Goal: Use online tool/utility: Utilize a website feature to perform a specific function

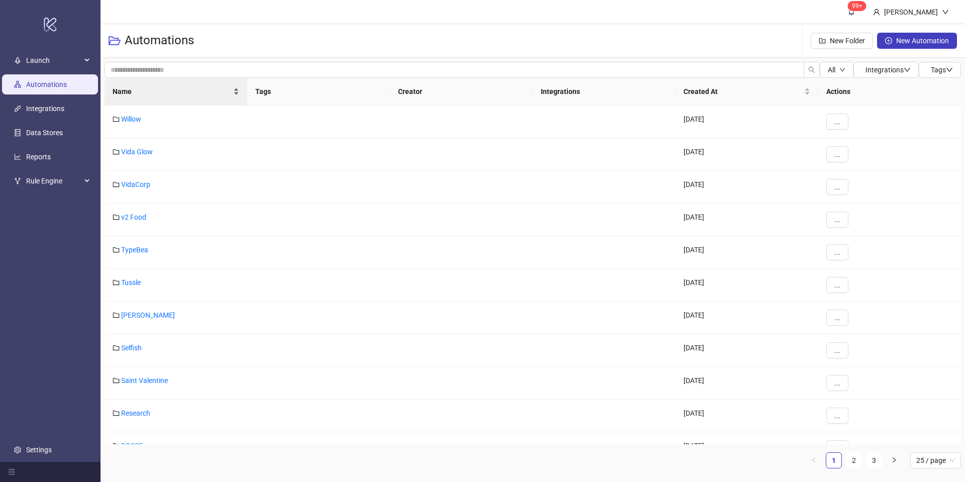
click at [229, 89] on span "Name" at bounding box center [172, 91] width 119 height 11
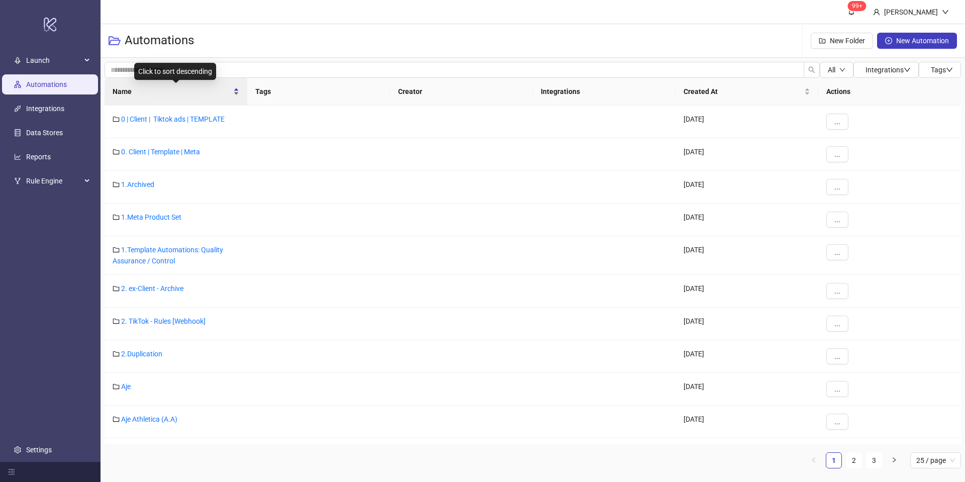
click at [236, 87] on div "Name" at bounding box center [176, 91] width 127 height 11
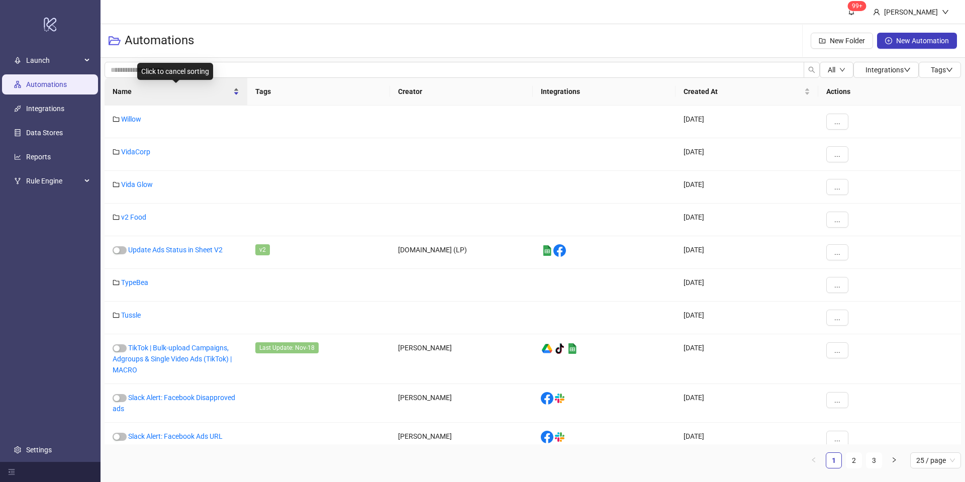
click at [239, 87] on div "Name" at bounding box center [176, 91] width 127 height 11
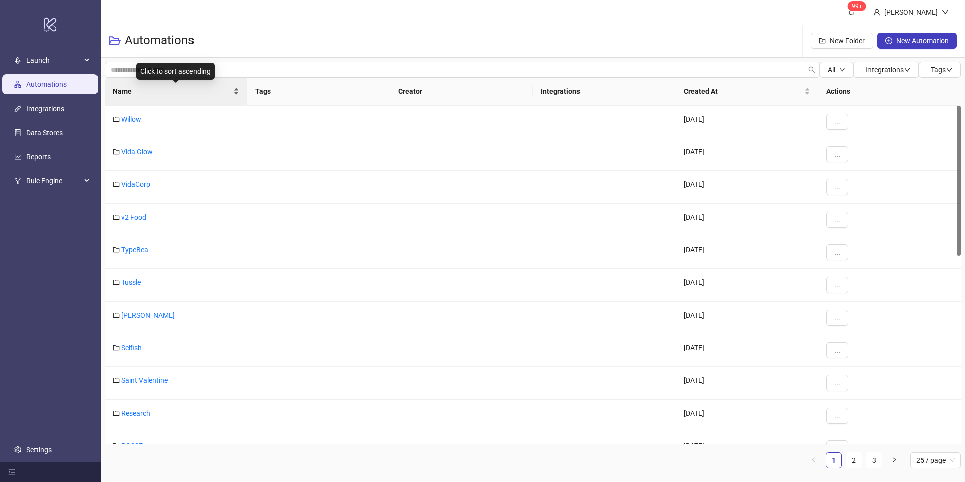
click at [237, 87] on div "Name" at bounding box center [176, 91] width 127 height 11
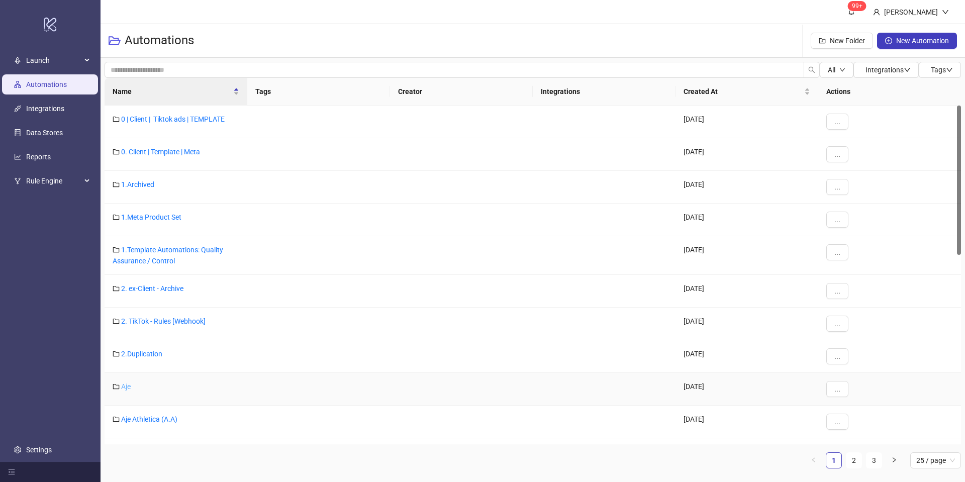
click at [128, 387] on link "Aje" at bounding box center [126, 386] width 10 height 8
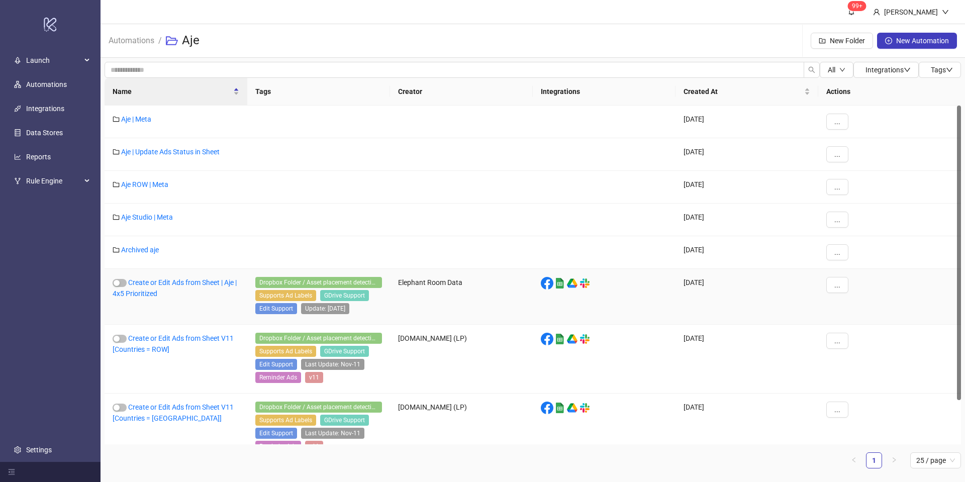
scroll to position [51, 0]
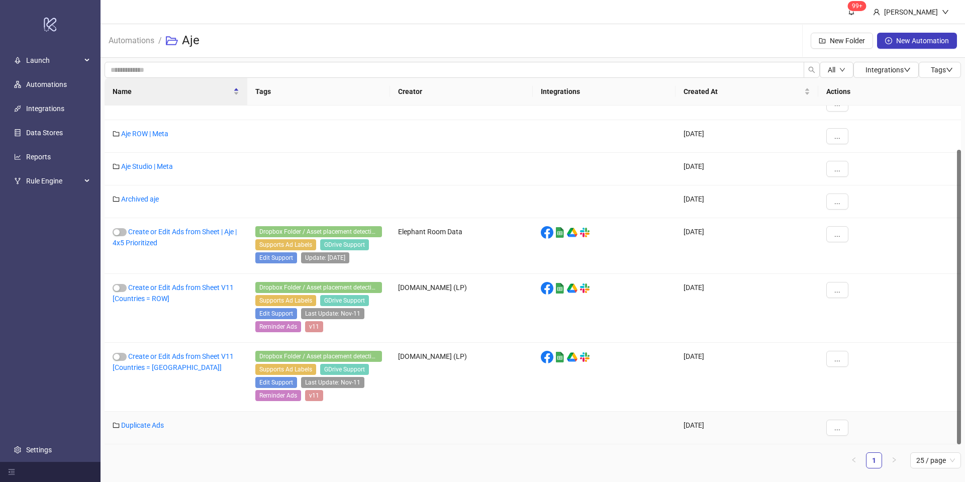
click at [152, 427] on link "Duplicate Ads" at bounding box center [142, 425] width 43 height 8
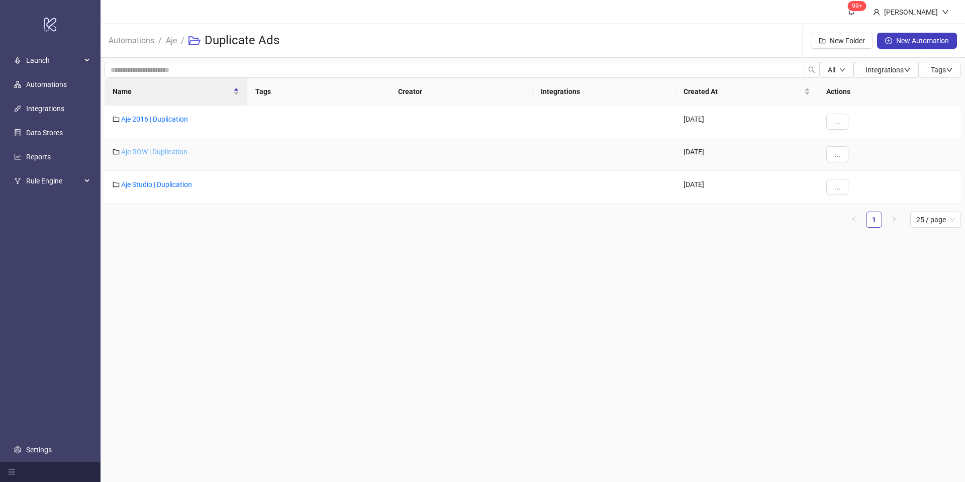
click at [169, 154] on link "Aje ROW | Duplication" at bounding box center [154, 152] width 66 height 8
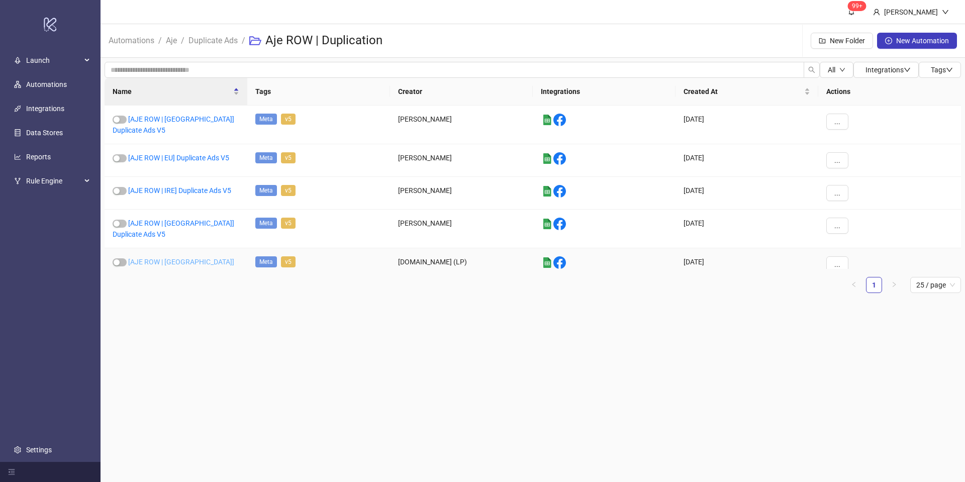
click at [182, 258] on link "[AJE ROW | US] Duplicate Ads V5" at bounding box center [174, 267] width 122 height 19
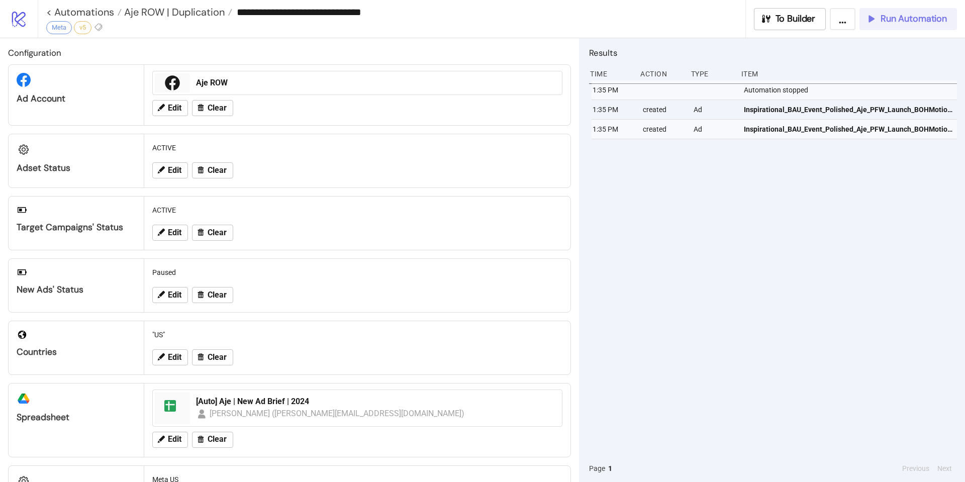
click at [909, 24] on span "Run Automation" at bounding box center [913, 19] width 66 height 12
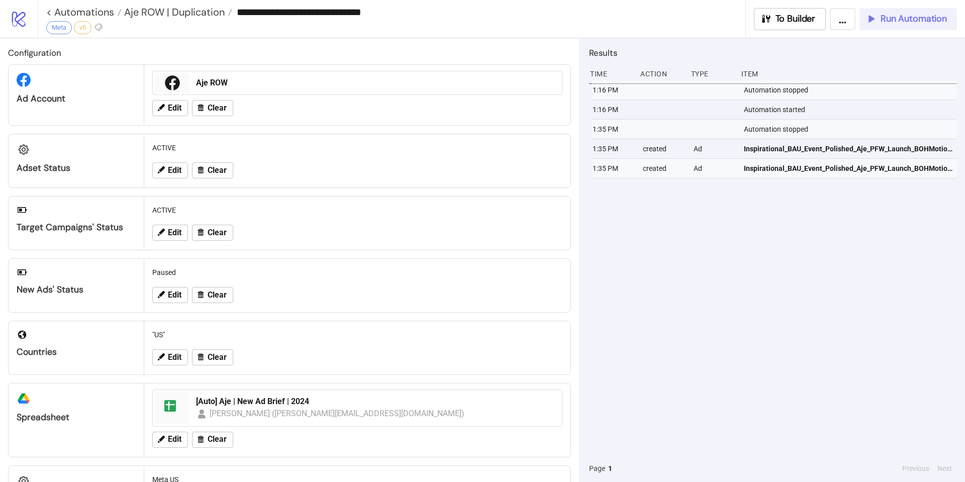
click at [873, 22] on icon "button" at bounding box center [870, 18] width 11 height 11
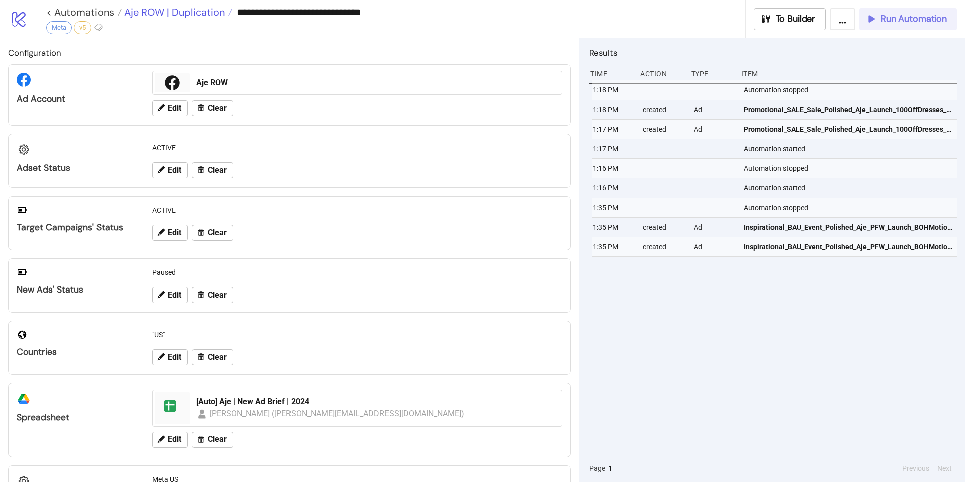
click at [193, 14] on span "Aje ROW | Duplication" at bounding box center [173, 12] width 103 height 13
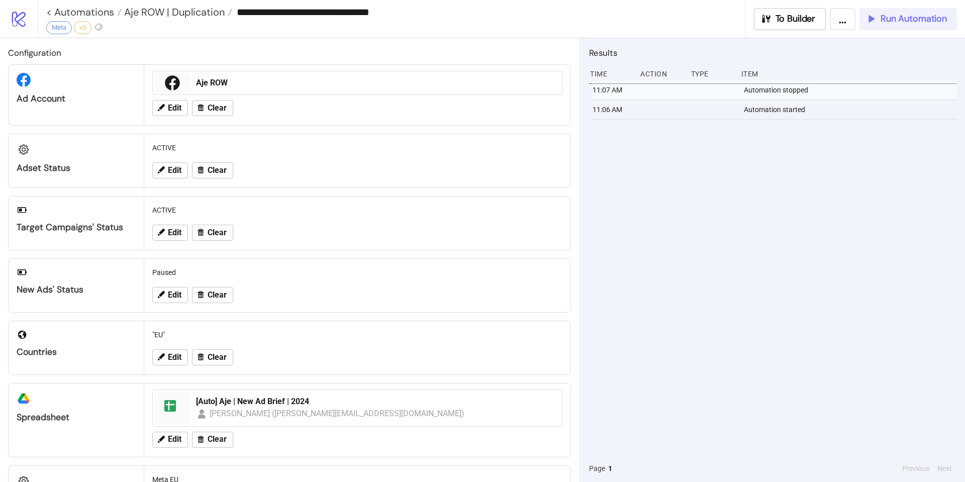
click at [903, 17] on span "Run Automation" at bounding box center [913, 19] width 66 height 12
click at [906, 24] on span "Run Automation" at bounding box center [913, 19] width 66 height 12
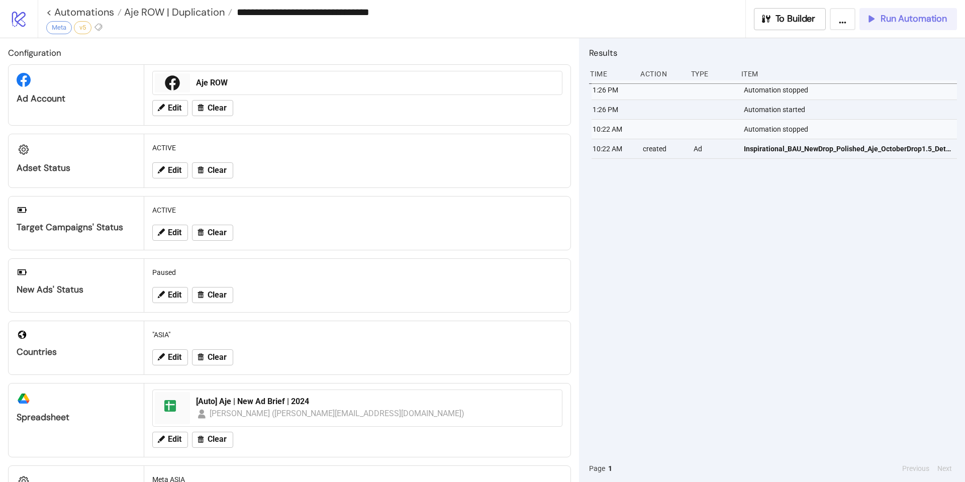
click at [873, 21] on icon "button" at bounding box center [870, 18] width 11 height 11
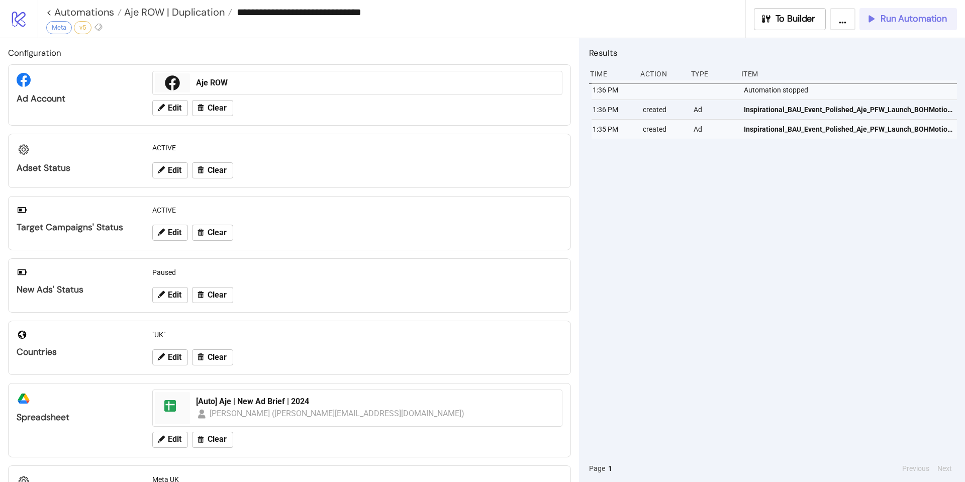
click at [893, 24] on span "Run Automation" at bounding box center [913, 19] width 66 height 12
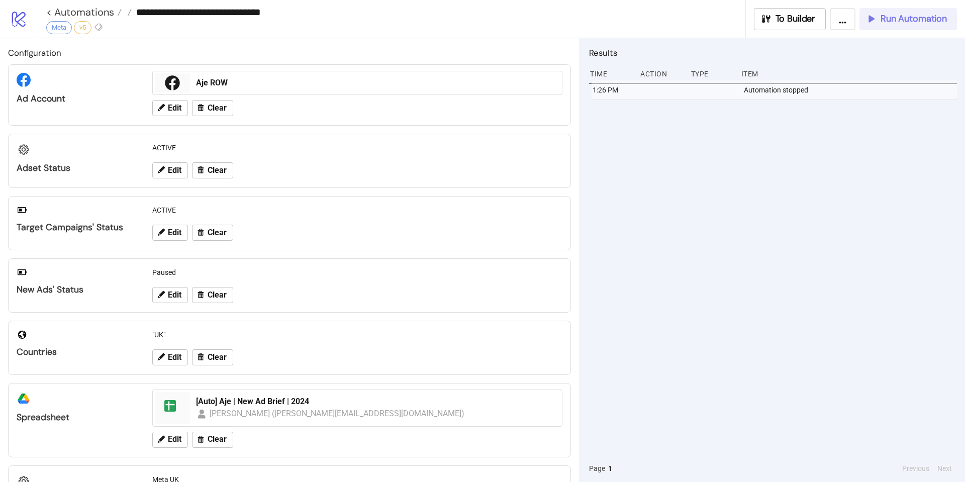
click at [907, 29] on button "Run Automation" at bounding box center [907, 19] width 97 height 22
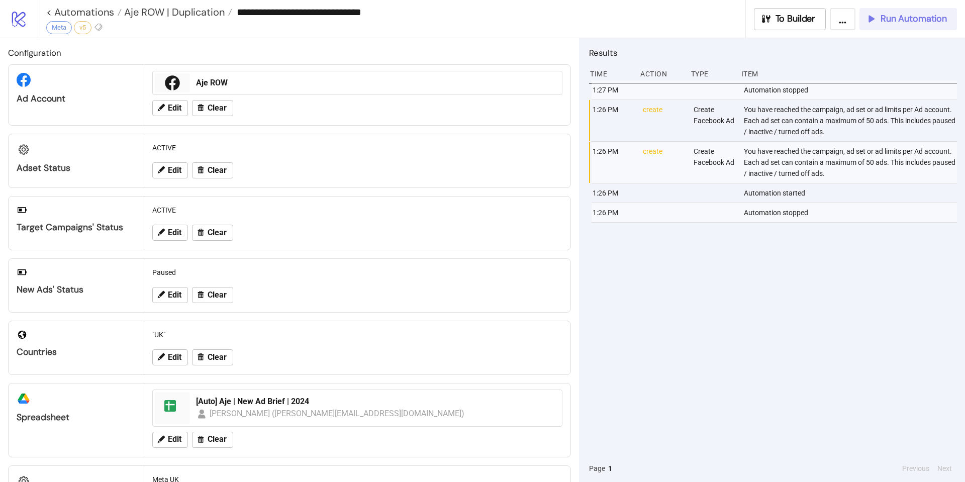
click at [881, 17] on span "Run Automation" at bounding box center [913, 19] width 66 height 12
